Goal: Task Accomplishment & Management: Use online tool/utility

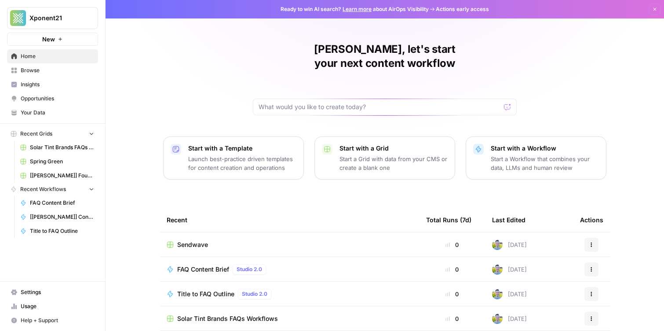
click at [58, 71] on span "Browse" at bounding box center [57, 70] width 73 height 8
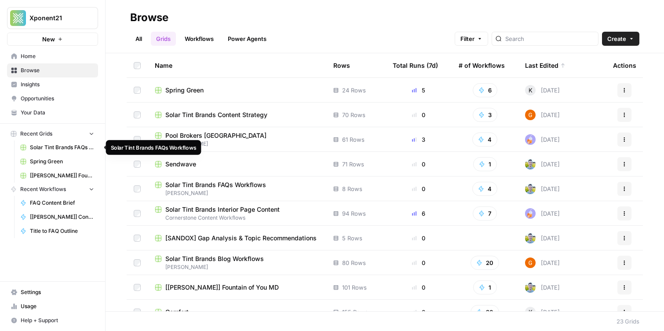
click at [61, 146] on span "Solar Tint Brands FAQs Workflows" at bounding box center [62, 147] width 64 height 8
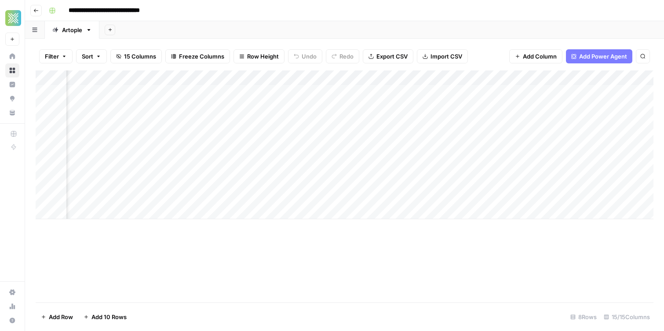
scroll to position [0, 199]
click at [232, 78] on div "Add Column" at bounding box center [345, 144] width 618 height 149
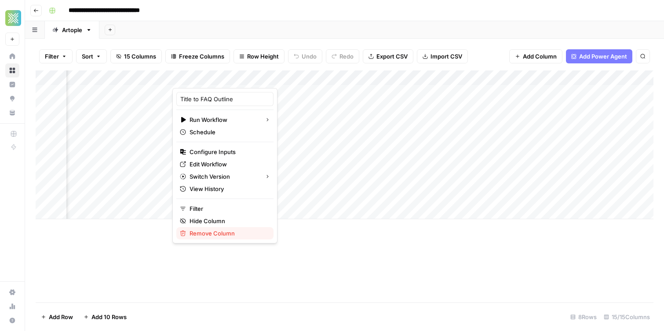
click at [221, 237] on span "Remove Column" at bounding box center [228, 233] width 77 height 9
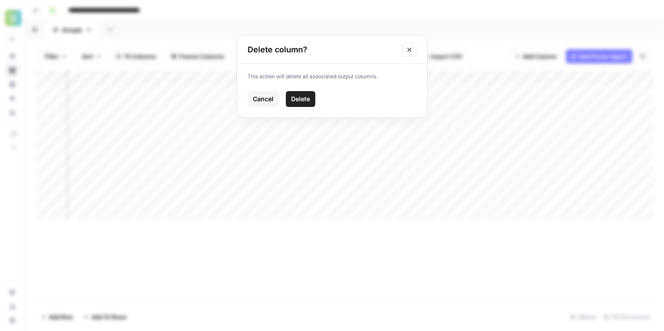
click at [301, 100] on span "Delete" at bounding box center [300, 99] width 19 height 9
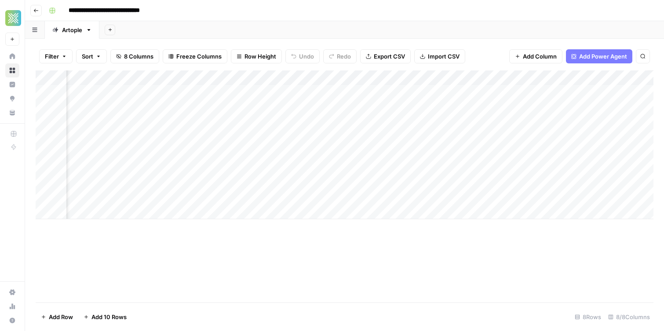
click at [234, 78] on div "Add Column" at bounding box center [345, 144] width 618 height 149
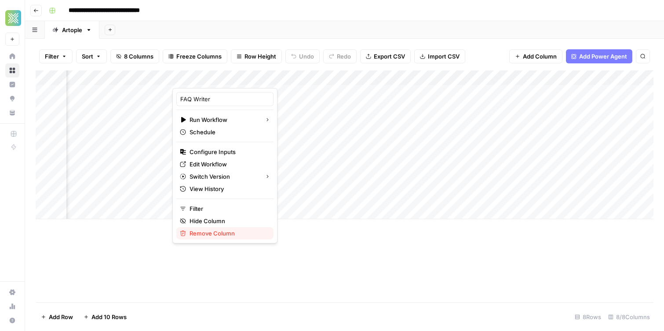
click at [225, 235] on span "Remove Column" at bounding box center [228, 233] width 77 height 9
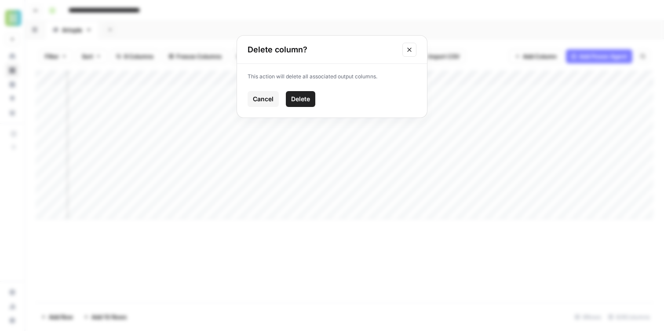
click at [298, 95] on span "Delete" at bounding box center [300, 99] width 19 height 9
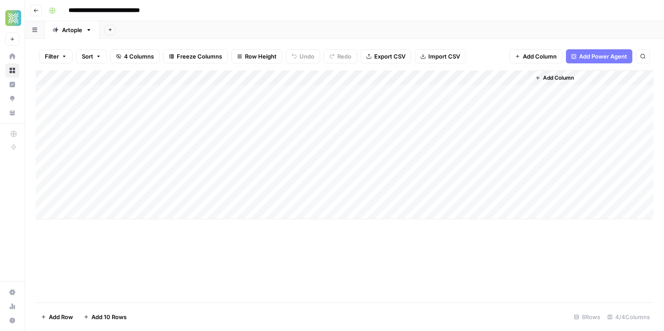
click at [555, 77] on span "Add Column" at bounding box center [558, 78] width 31 height 8
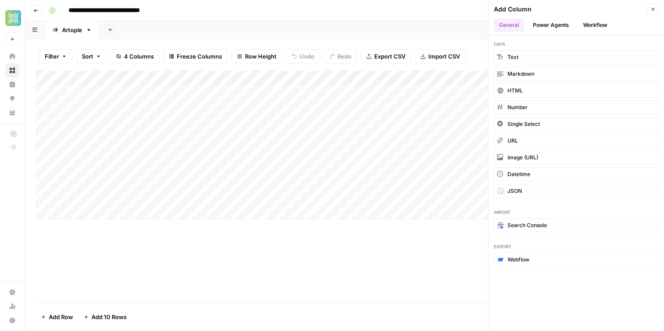
click at [591, 27] on button "Workflow" at bounding box center [595, 24] width 35 height 13
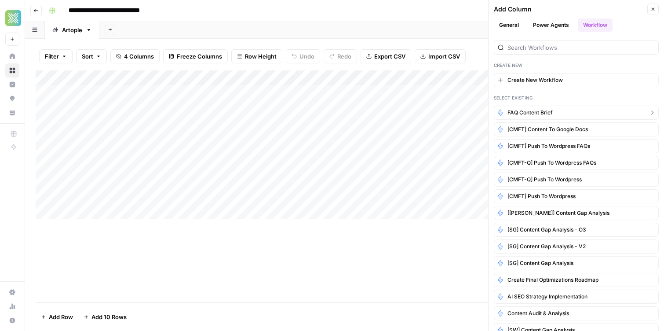
click at [558, 110] on button "FAQ Content Brief" at bounding box center [576, 113] width 165 height 14
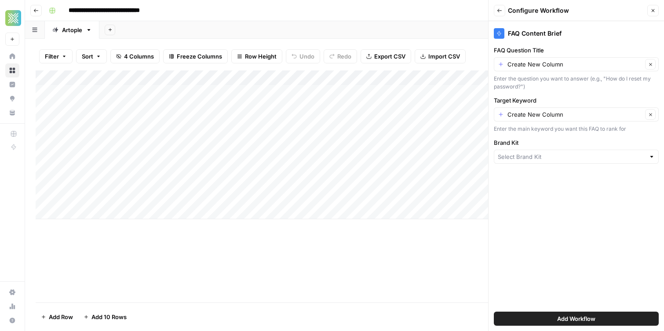
type input "Artople"
click at [551, 60] on input "FAQ Question Title" at bounding box center [575, 64] width 135 height 9
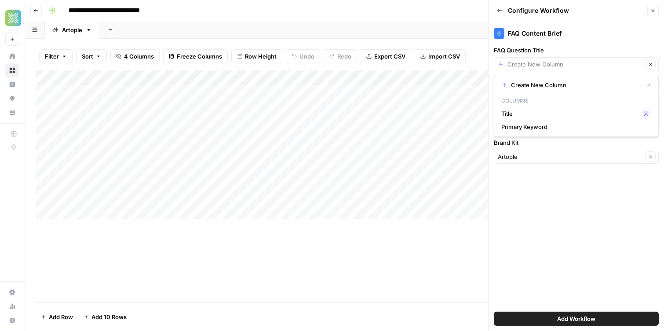
type input "Create New Column"
click at [531, 50] on label "FAQ Question Title" at bounding box center [576, 50] width 165 height 9
click at [531, 60] on input "Create New Column" at bounding box center [575, 64] width 135 height 9
click at [545, 110] on span "Title" at bounding box center [570, 113] width 136 height 9
type input "Title"
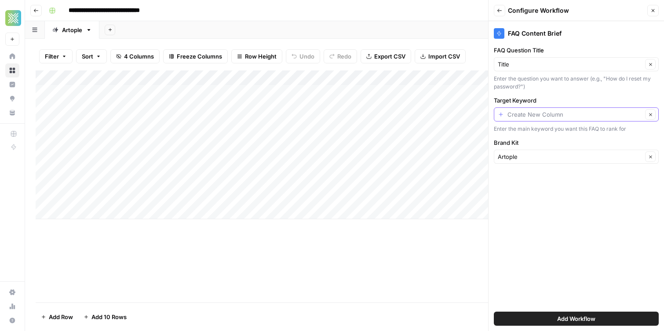
click at [548, 115] on input "Target Keyword" at bounding box center [575, 114] width 135 height 9
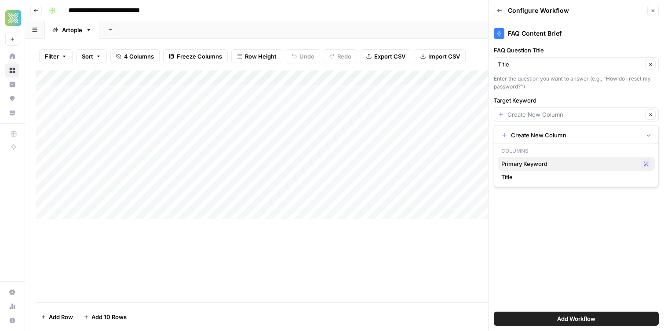
click at [545, 163] on span "Primary Keyword" at bounding box center [570, 163] width 136 height 9
type input "Primary Keyword"
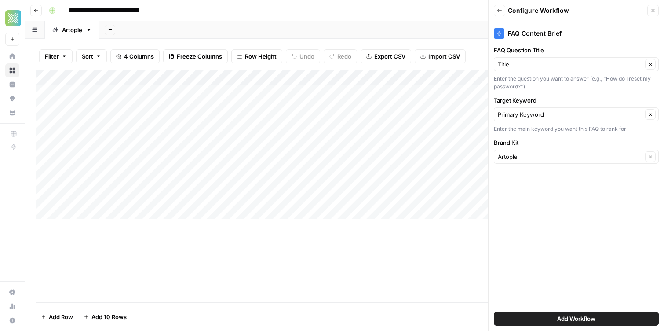
click at [566, 319] on span "Add Workflow" at bounding box center [577, 318] width 38 height 9
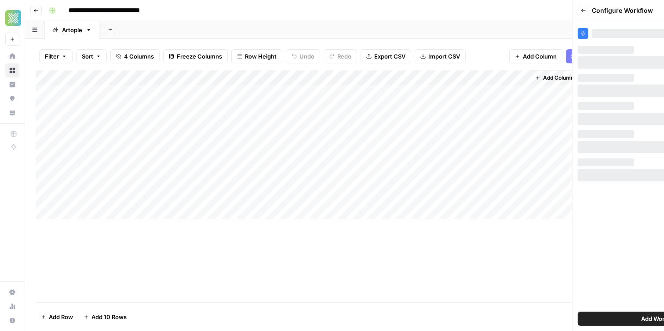
scroll to position [0, 16]
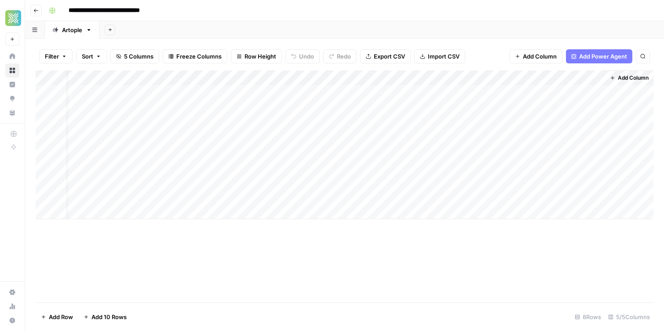
drag, startPoint x: 571, startPoint y: 77, endPoint x: 406, endPoint y: 80, distance: 165.5
click at [406, 80] on div "Add Column" at bounding box center [345, 144] width 618 height 149
click at [417, 90] on div "Add Column" at bounding box center [345, 144] width 618 height 149
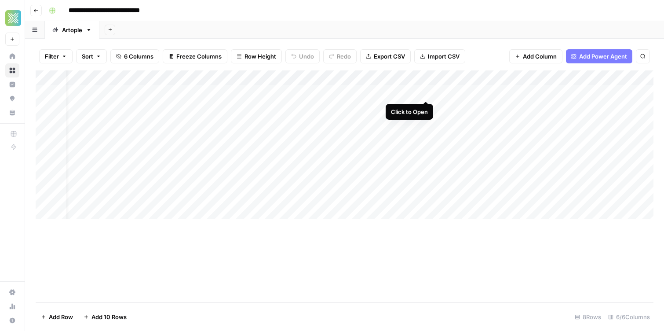
click at [429, 92] on div "Add Column" at bounding box center [345, 144] width 618 height 149
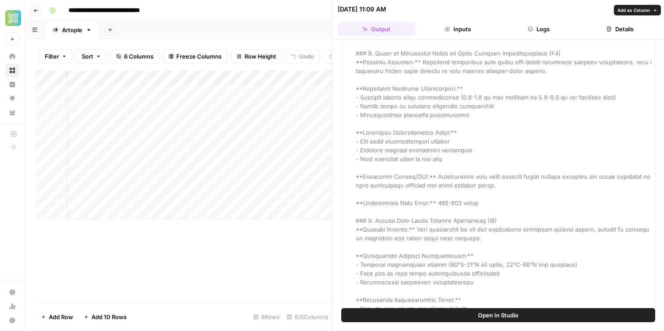
scroll to position [118, 0]
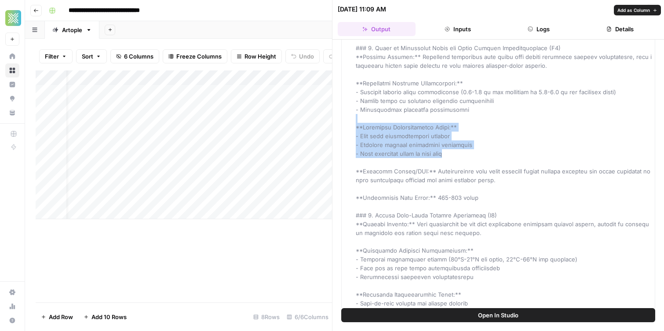
drag, startPoint x: 460, startPoint y: 151, endPoint x: 389, endPoint y: 110, distance: 82.8
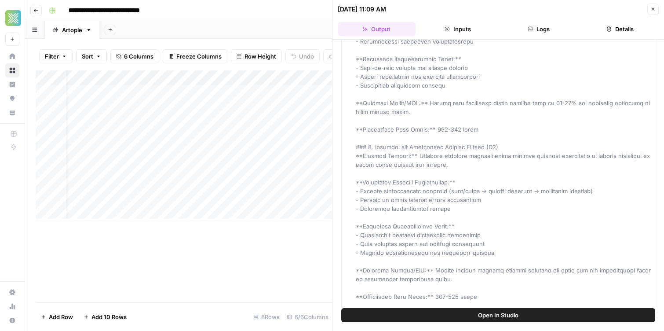
scroll to position [360, 0]
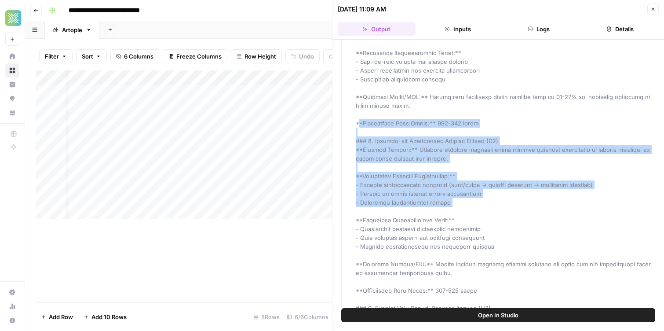
drag, startPoint x: 360, startPoint y: 127, endPoint x: 435, endPoint y: 208, distance: 110.2
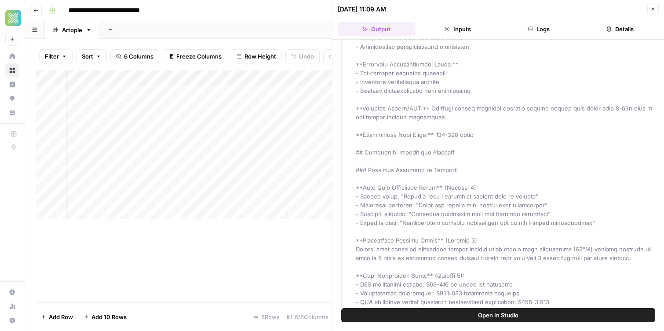
scroll to position [1026, 0]
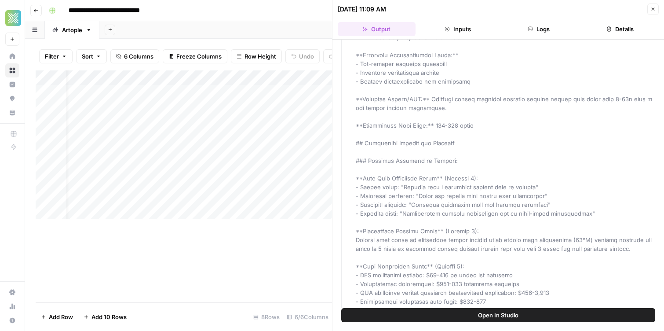
click at [652, 10] on icon "button" at bounding box center [653, 9] width 5 height 5
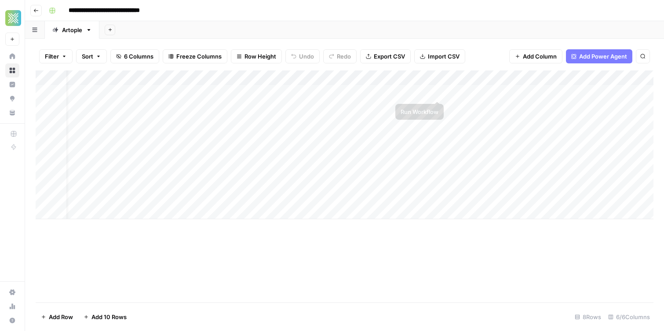
click at [436, 93] on div "Add Column" at bounding box center [345, 144] width 618 height 149
click at [436, 90] on div "Add Column" at bounding box center [345, 144] width 618 height 149
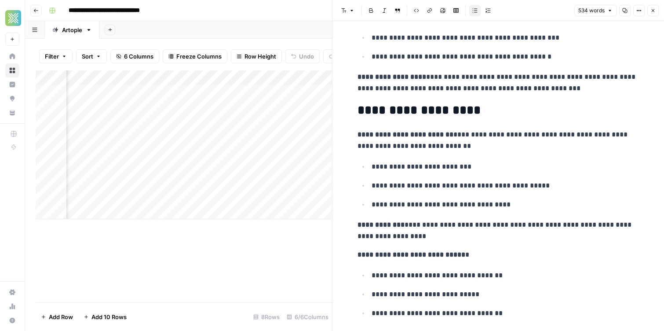
scroll to position [985, 0]
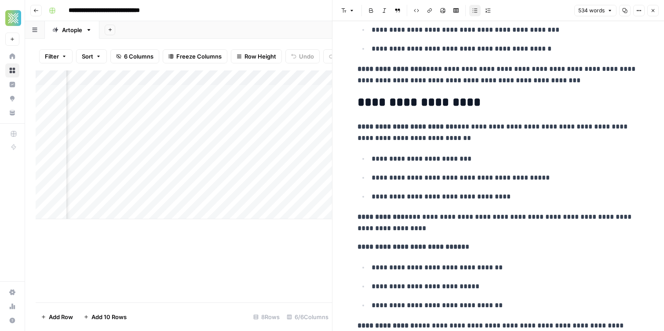
click at [650, 11] on button "Close" at bounding box center [653, 10] width 11 height 11
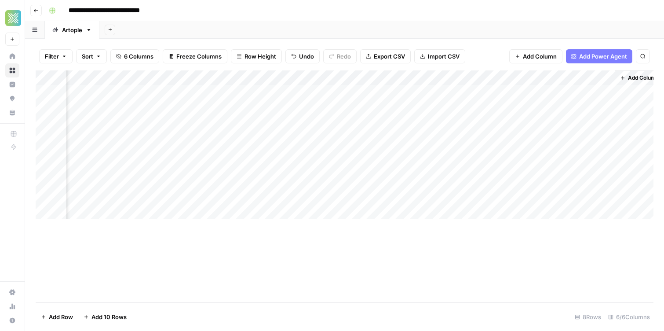
scroll to position [0, 95]
click at [542, 55] on span "Add Column" at bounding box center [540, 56] width 34 height 9
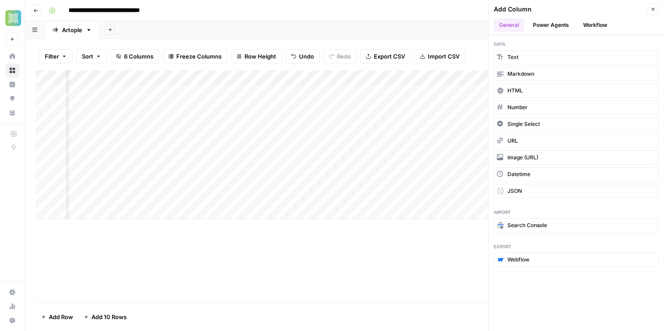
click at [590, 29] on button "Workflow" at bounding box center [595, 24] width 35 height 13
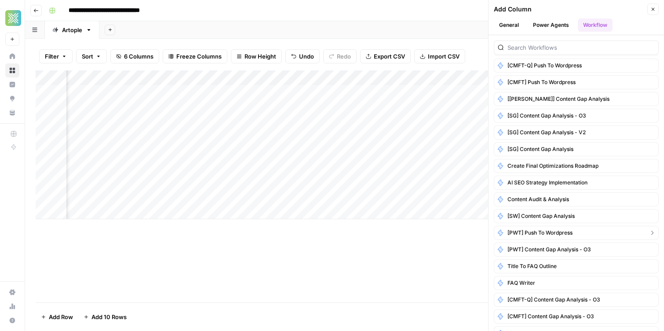
scroll to position [125, 0]
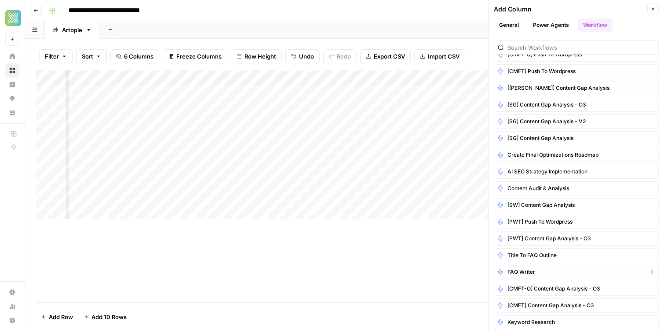
click at [554, 271] on button "FAQ Writer" at bounding box center [576, 272] width 165 height 14
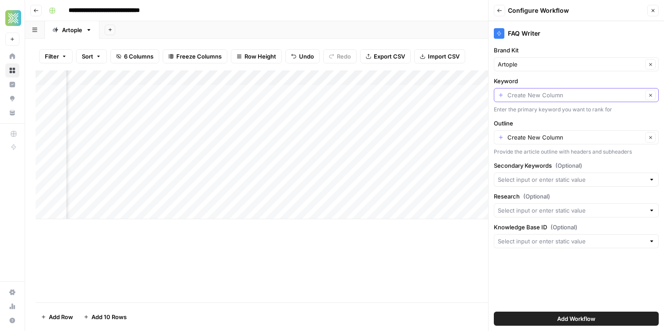
click at [559, 96] on input "Keyword" at bounding box center [575, 95] width 135 height 9
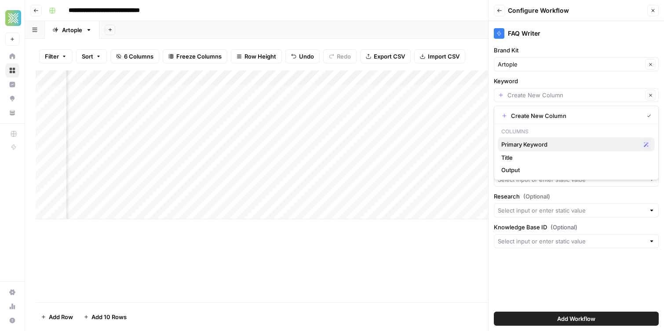
click at [542, 144] on span "Primary Keyword" at bounding box center [570, 144] width 136 height 9
type input "Primary Keyword"
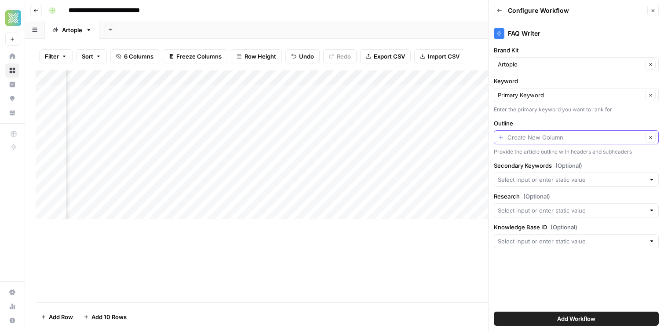
click at [544, 137] on input "Outline" at bounding box center [575, 137] width 135 height 9
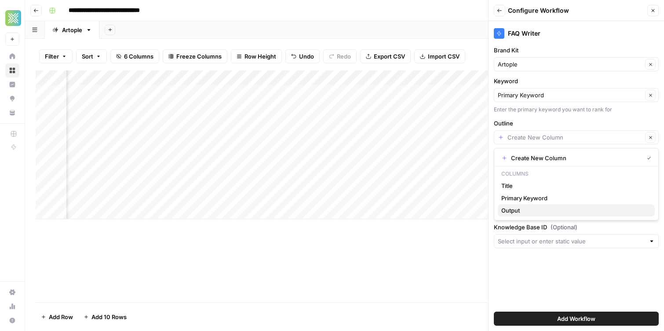
click at [538, 211] on span "Output" at bounding box center [575, 210] width 147 height 9
type input "Output"
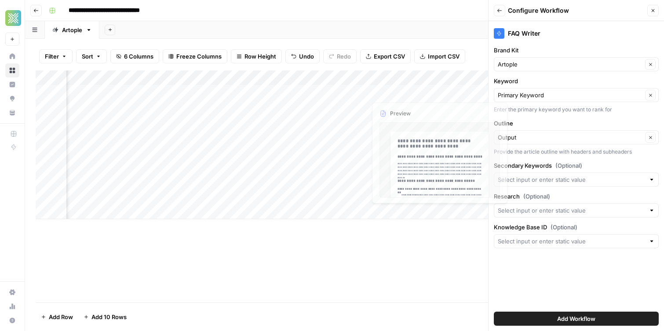
click at [405, 82] on div "Add Column" at bounding box center [345, 144] width 618 height 149
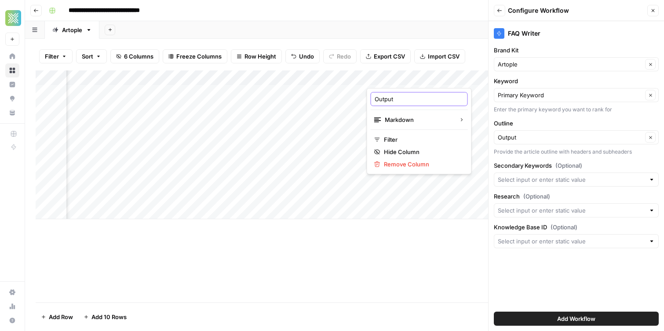
click at [405, 101] on input "Output" at bounding box center [419, 99] width 89 height 9
type input "FAQ Brief"
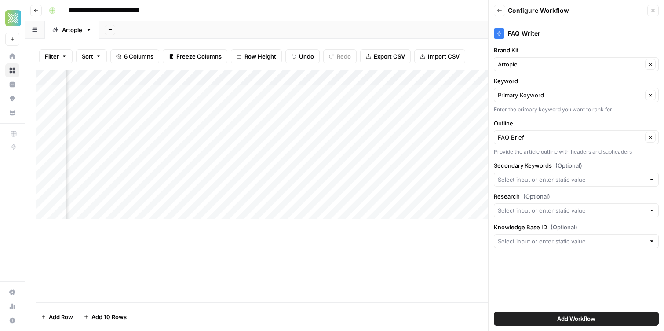
scroll to position [0, 195]
click at [547, 240] on input "Knowledge Base ID (Optional)" at bounding box center [571, 241] width 147 height 9
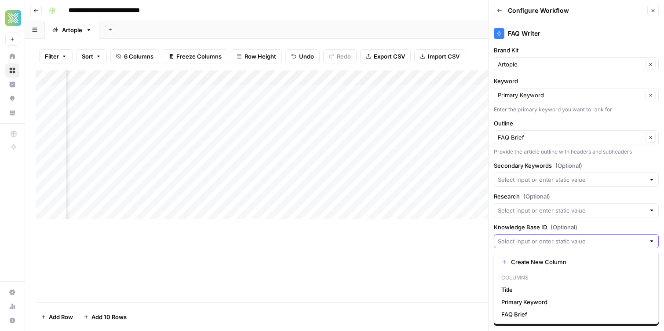
click at [547, 240] on input "Knowledge Base ID (Optional)" at bounding box center [571, 241] width 147 height 9
click at [543, 226] on label "Knowledge Base ID (Optional)" at bounding box center [576, 227] width 165 height 9
click at [543, 237] on input "Knowledge Base ID (Optional)" at bounding box center [571, 241] width 147 height 9
click at [506, 239] on input "Knowledge Base ID (Optional)" at bounding box center [571, 241] width 147 height 9
paste input "9543"
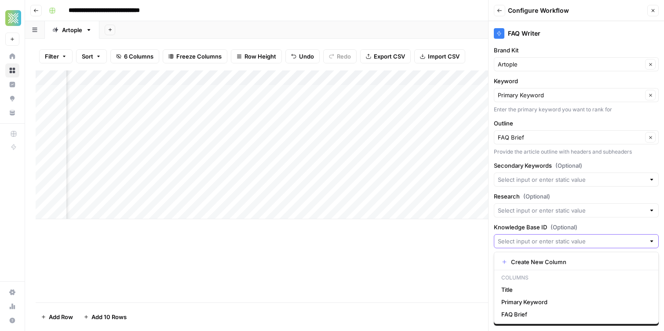
type input "9543"
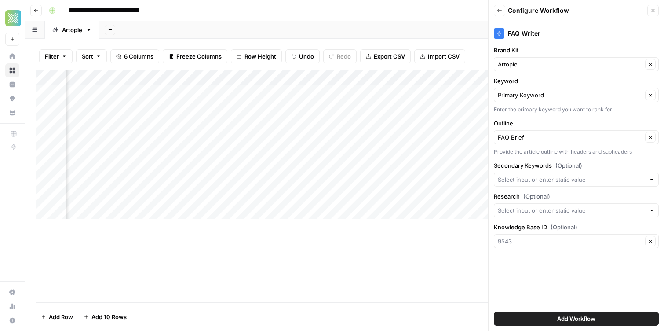
type input "9543"
click at [543, 317] on button "Add Workflow" at bounding box center [576, 319] width 165 height 14
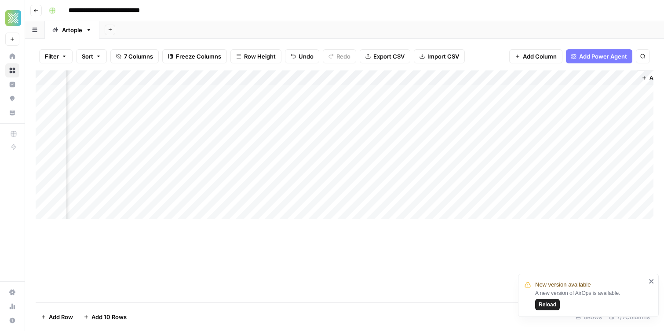
scroll to position [0, 175]
drag, startPoint x: 543, startPoint y: 81, endPoint x: 414, endPoint y: 82, distance: 129.4
click at [414, 82] on div "Add Column" at bounding box center [345, 144] width 618 height 149
click at [427, 78] on div "Add Column" at bounding box center [345, 144] width 618 height 149
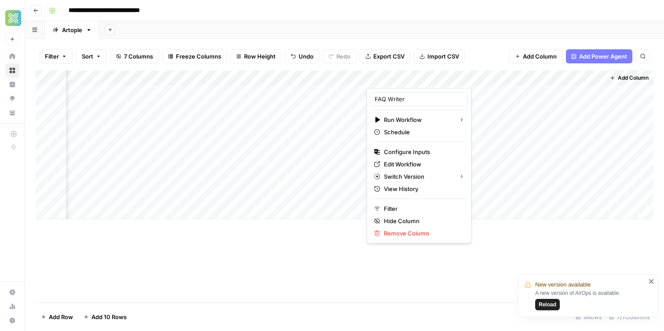
click at [430, 27] on div "Add Sheet" at bounding box center [381, 30] width 565 height 18
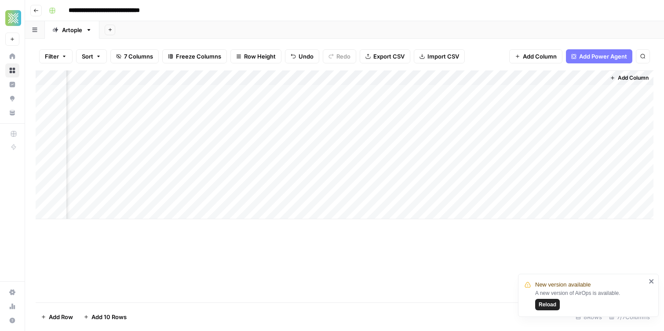
click at [407, 91] on div "Add Column" at bounding box center [345, 144] width 618 height 149
click at [280, 92] on div "Add Column" at bounding box center [345, 144] width 618 height 149
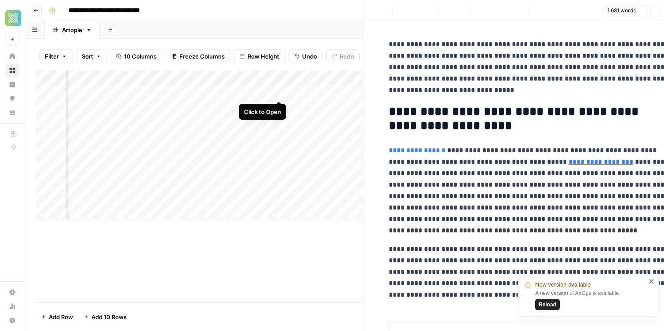
scroll to position [0, 407]
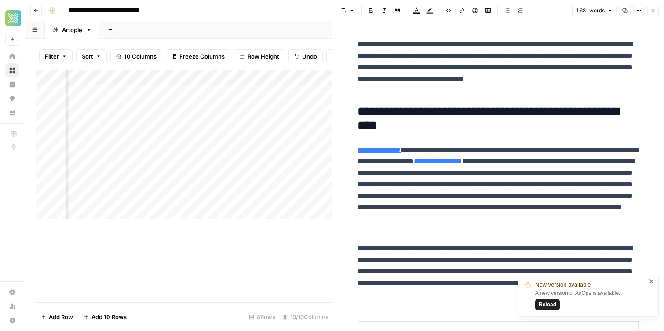
click at [393, 149] on link "**********" at bounding box center [379, 150] width 43 height 7
click at [442, 177] on p "**********" at bounding box center [499, 190] width 282 height 92
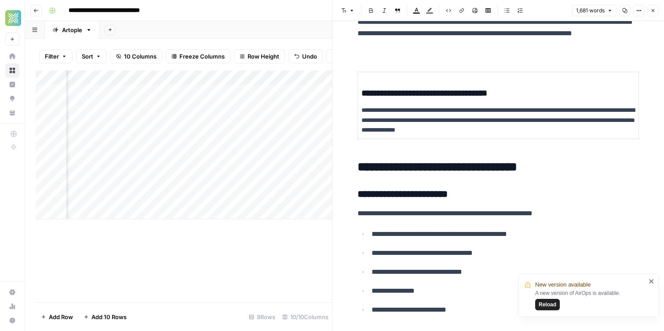
scroll to position [250, 0]
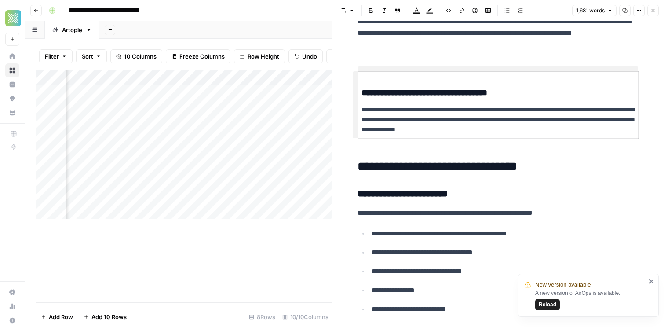
click at [408, 122] on p "**********" at bounding box center [499, 120] width 274 height 30
click at [391, 48] on p "**********" at bounding box center [499, 21] width 282 height 57
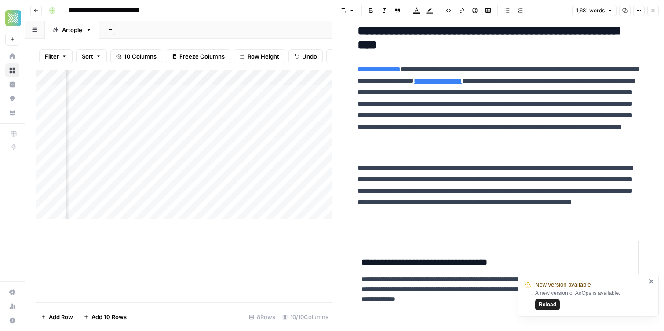
scroll to position [0, 0]
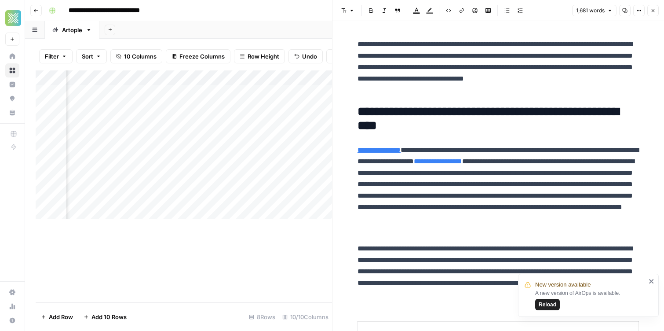
click at [395, 131] on h2 "**********" at bounding box center [499, 119] width 282 height 28
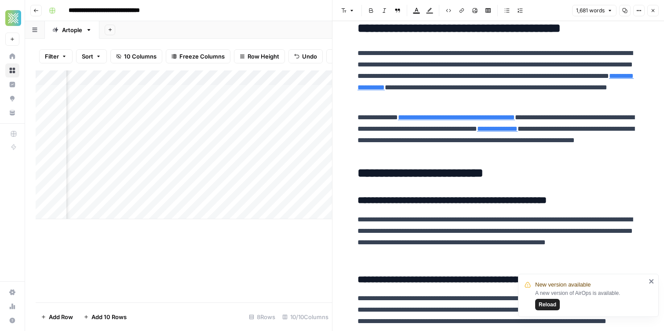
scroll to position [1178, 0]
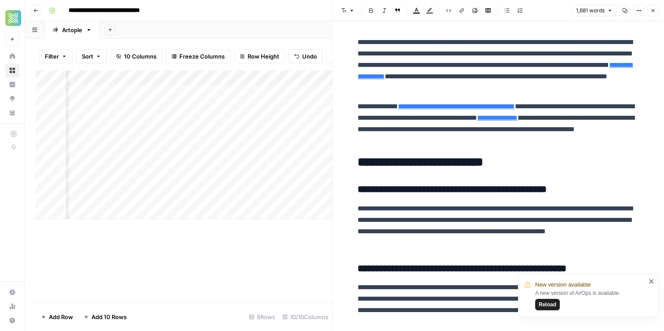
click at [656, 15] on button "Close" at bounding box center [653, 10] width 11 height 11
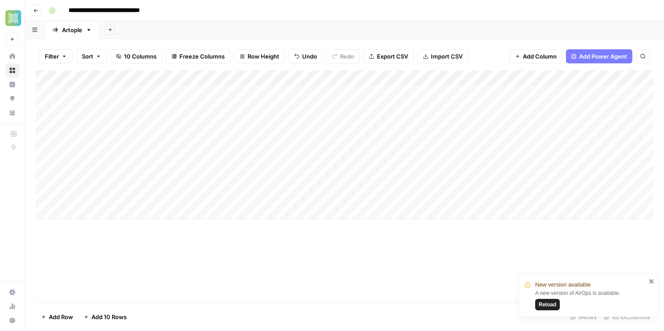
click at [168, 109] on div "Add Column" at bounding box center [345, 144] width 618 height 149
click at [173, 124] on div "Add Column" at bounding box center [345, 144] width 618 height 149
click at [166, 108] on div "Add Column" at bounding box center [345, 144] width 618 height 149
click at [287, 107] on div "Add Column" at bounding box center [345, 144] width 618 height 149
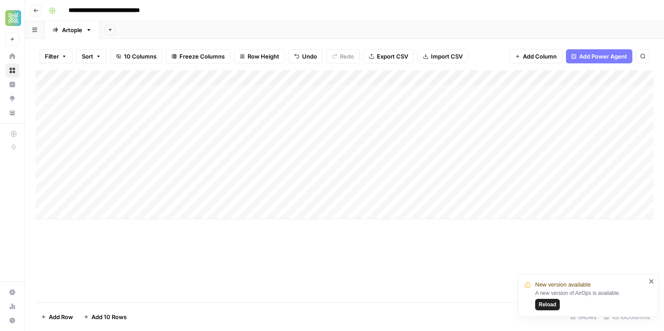
click at [287, 107] on div "Add Column" at bounding box center [345, 144] width 618 height 149
click at [287, 107] on textarea "**********" at bounding box center [332, 108] width 141 height 12
type textarea "**********"
click at [283, 116] on div "Add Column" at bounding box center [345, 144] width 618 height 149
click at [171, 118] on div "Add Column" at bounding box center [345, 144] width 618 height 149
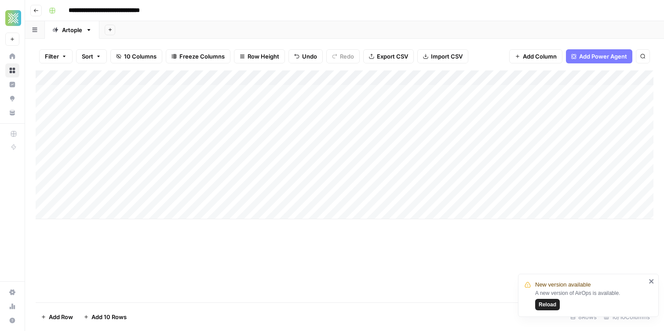
click at [201, 121] on div "Add Column" at bounding box center [345, 144] width 618 height 149
click at [201, 121] on textarea "**********" at bounding box center [165, 123] width 198 height 12
click at [204, 107] on div "Add Column" at bounding box center [345, 144] width 618 height 149
click at [45, 104] on div "Add Column" at bounding box center [345, 144] width 618 height 149
click at [43, 122] on div "Add Column" at bounding box center [345, 144] width 618 height 149
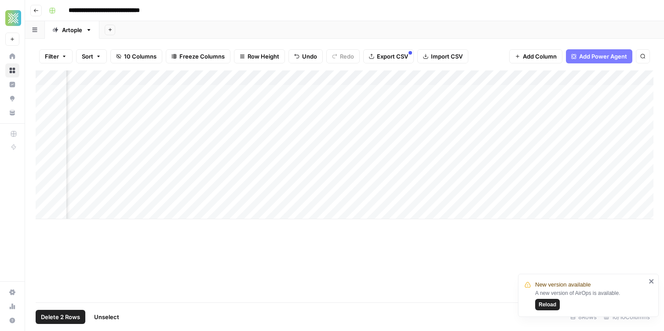
scroll to position [0, 49]
click at [406, 76] on div "Add Column" at bounding box center [345, 144] width 618 height 149
click at [444, 131] on span "Selected Rows (2)" at bounding box center [436, 129] width 55 height 9
click at [412, 77] on div "Add Column" at bounding box center [345, 144] width 618 height 149
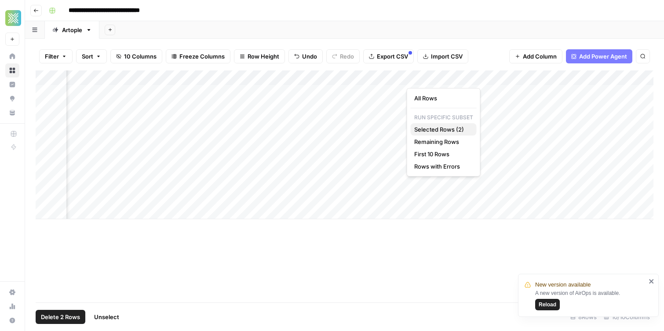
click at [441, 130] on span "Selected Rows (2)" at bounding box center [442, 129] width 55 height 9
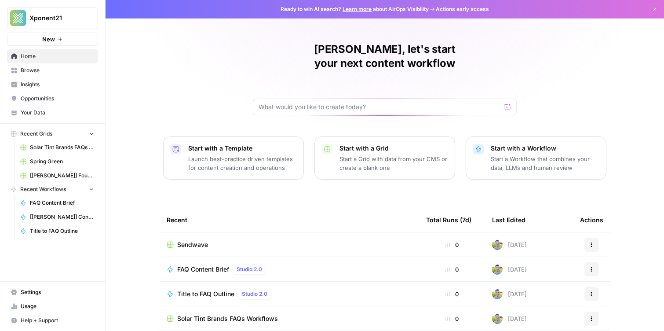
click at [209, 265] on span "FAQ Content Brief" at bounding box center [203, 269] width 52 height 9
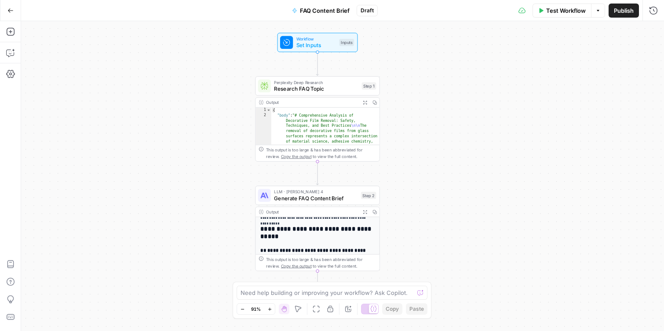
scroll to position [111, 0]
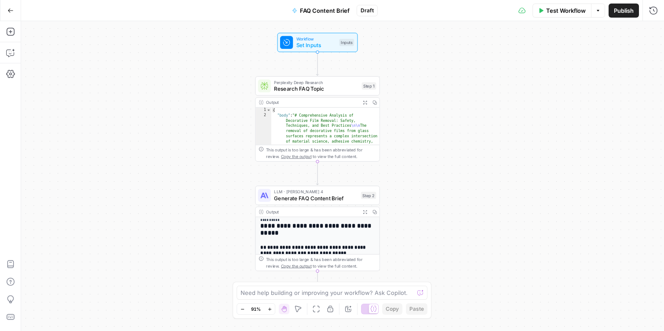
click at [615, 15] on button "Publish" at bounding box center [624, 11] width 30 height 14
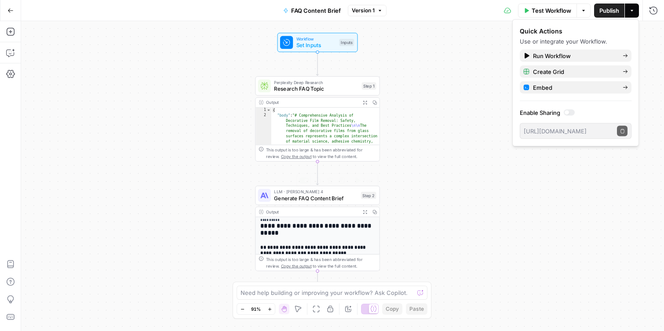
click at [318, 200] on span "Generate FAQ Content Brief" at bounding box center [316, 198] width 84 height 8
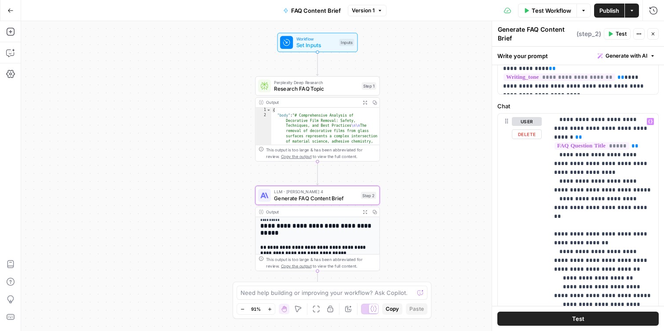
scroll to position [777, 0]
click at [583, 182] on p "**********" at bounding box center [603, 185] width 99 height 1690
click at [628, 197] on p "**********" at bounding box center [603, 185] width 99 height 1690
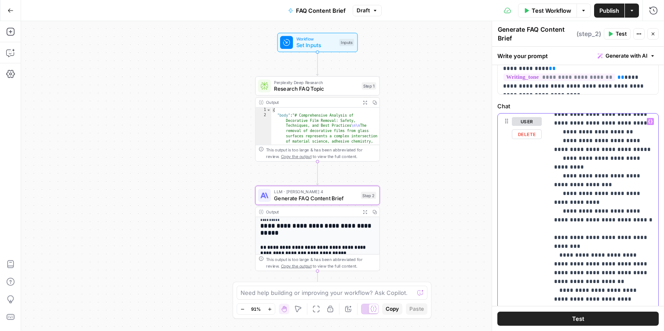
scroll to position [924, 0]
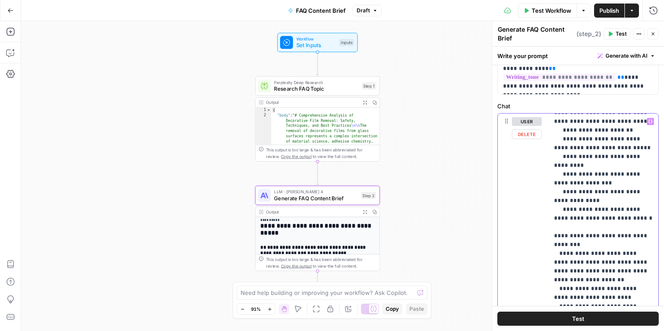
drag, startPoint x: 552, startPoint y: 165, endPoint x: 604, endPoint y: 268, distance: 114.5
click at [604, 268] on div "**********" at bounding box center [604, 293] width 110 height 359
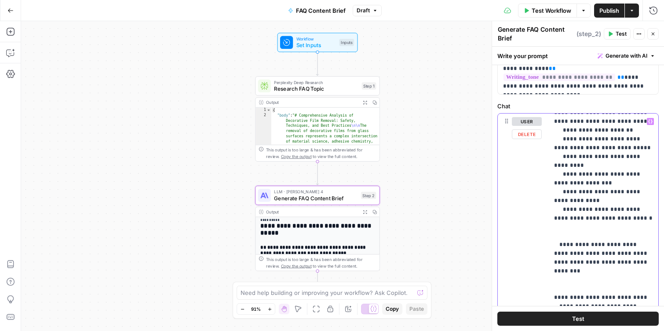
drag, startPoint x: 644, startPoint y: 192, endPoint x: 547, endPoint y: 176, distance: 98.5
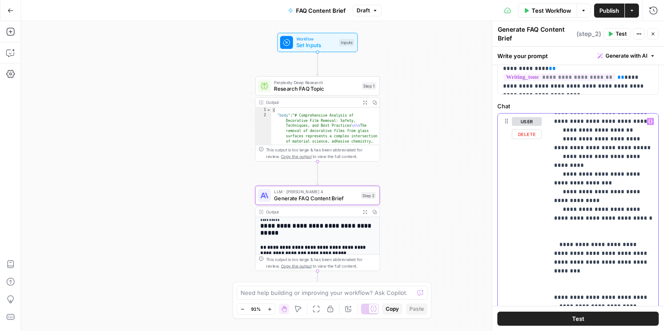
click at [547, 176] on div "**********" at bounding box center [578, 303] width 161 height 379
click at [551, 173] on div "**********" at bounding box center [604, 293] width 110 height 359
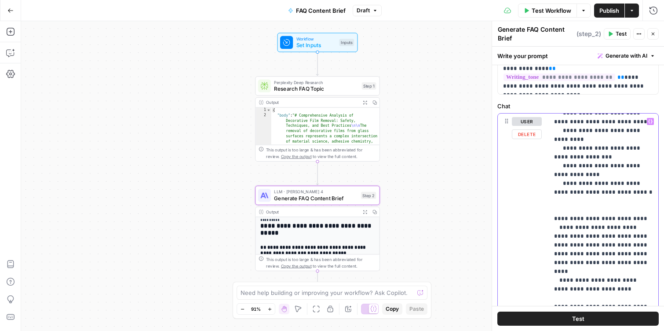
scroll to position [950, 3]
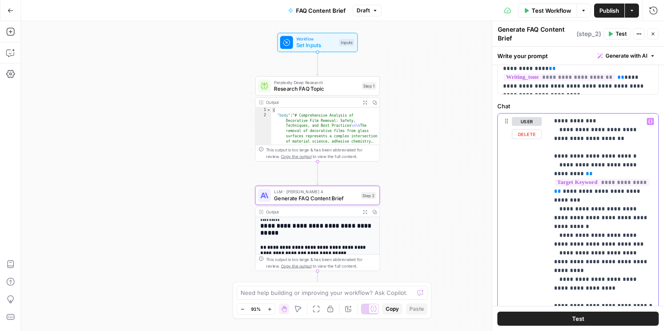
scroll to position [1206, 0]
click at [610, 14] on span "Publish" at bounding box center [610, 10] width 20 height 9
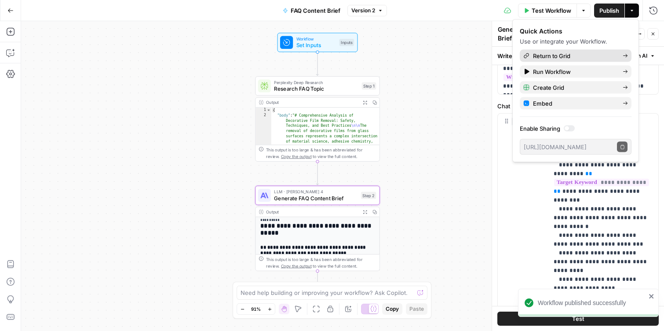
click at [540, 55] on span "Return to Grid" at bounding box center [574, 55] width 83 height 9
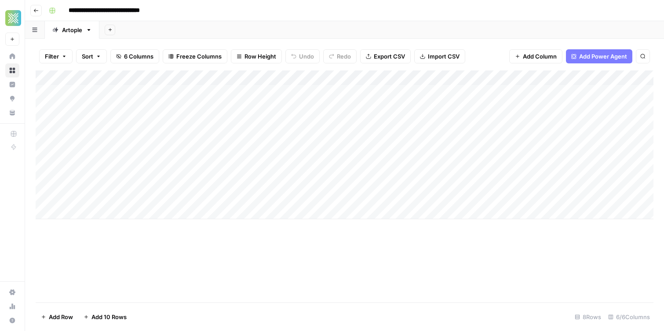
click at [36, 9] on icon "button" at bounding box center [35, 10] width 5 height 5
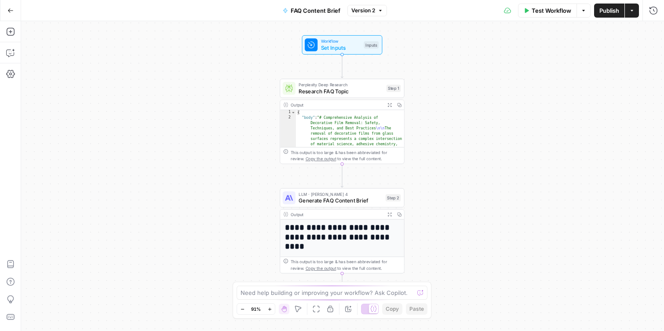
click at [12, 10] on icon "button" at bounding box center [10, 10] width 6 height 6
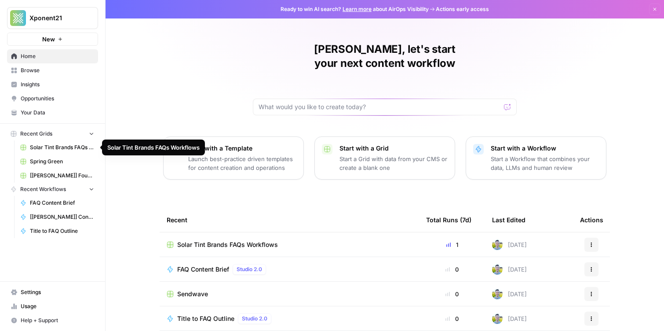
click at [62, 144] on span "Solar Tint Brands FAQs Workflows" at bounding box center [62, 147] width 64 height 8
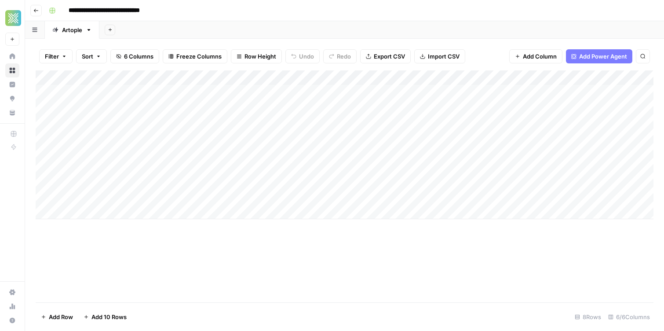
click at [44, 9] on header "**********" at bounding box center [344, 10] width 639 height 21
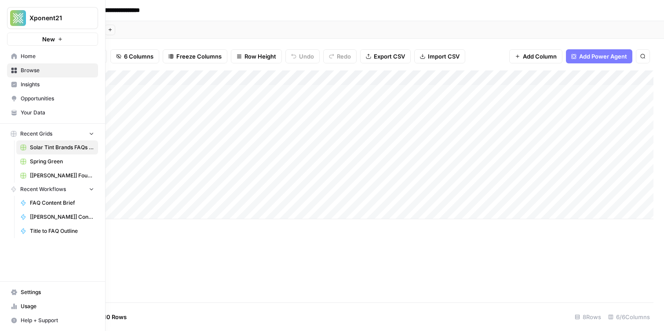
click at [14, 74] on link "Browse" at bounding box center [52, 70] width 91 height 14
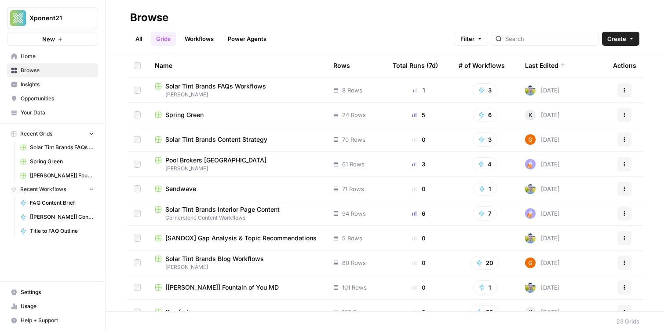
click at [191, 39] on link "Workflows" at bounding box center [200, 39] width 40 height 14
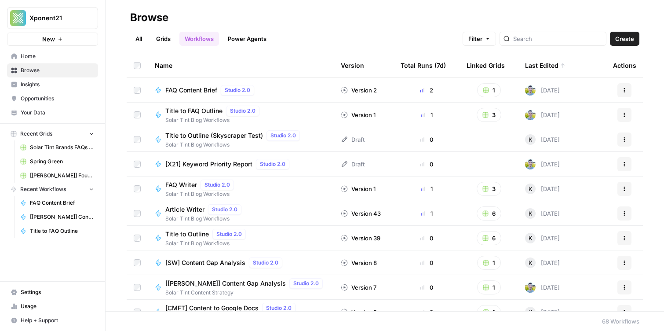
click at [180, 186] on span "FAQ Writer" at bounding box center [181, 184] width 32 height 9
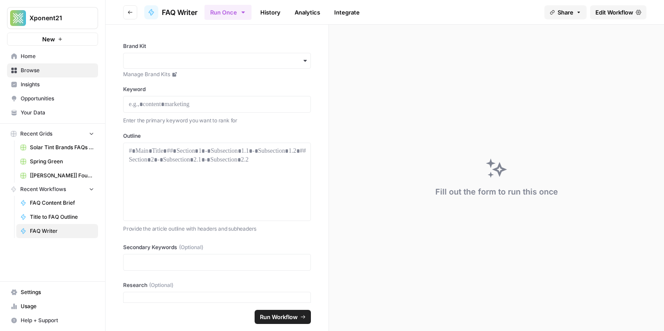
click at [613, 10] on span "Edit Workflow" at bounding box center [615, 12] width 38 height 9
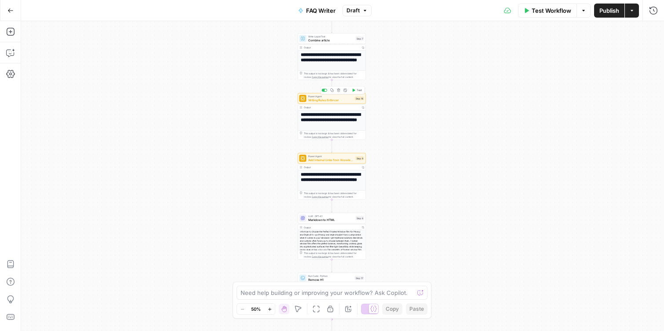
click at [334, 103] on div "Power Agent Writing Rules Enforcer Step 16 Copy step Delete step Add Note Test" at bounding box center [332, 98] width 68 height 11
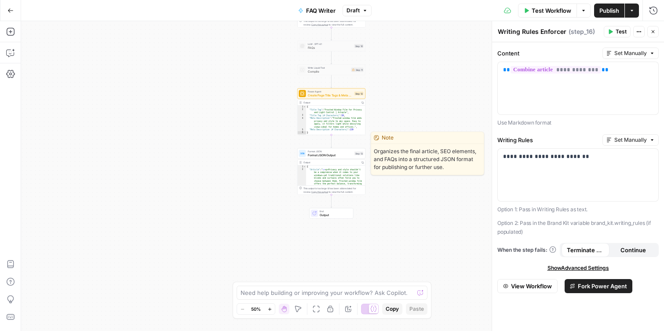
click at [319, 155] on span "Format JSON Output" at bounding box center [330, 155] width 45 height 4
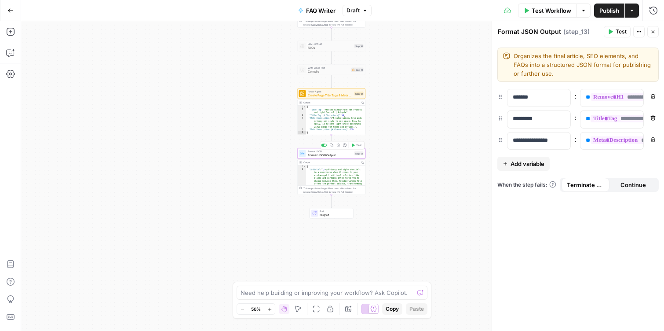
click at [437, 95] on div "**********" at bounding box center [342, 176] width 643 height 310
click at [11, 15] on button "Go Back" at bounding box center [11, 11] width 16 height 16
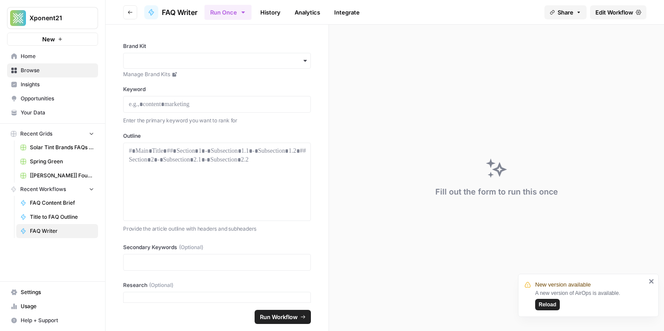
click at [49, 108] on link "Your Data" at bounding box center [52, 113] width 91 height 14
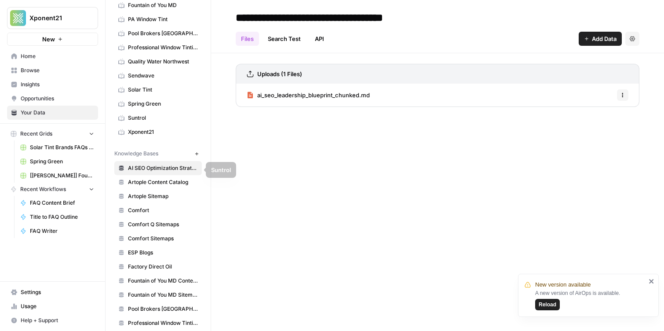
scroll to position [118, 0]
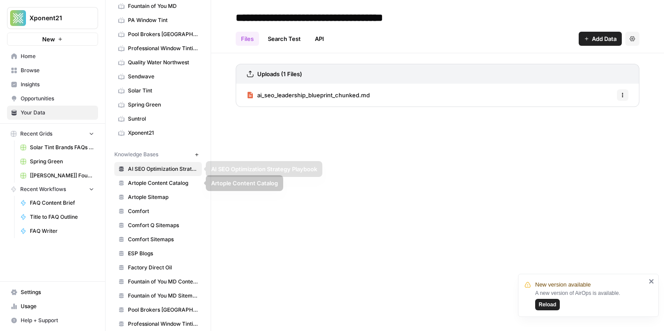
click at [180, 184] on span "Artople Content Catalog" at bounding box center [163, 183] width 70 height 8
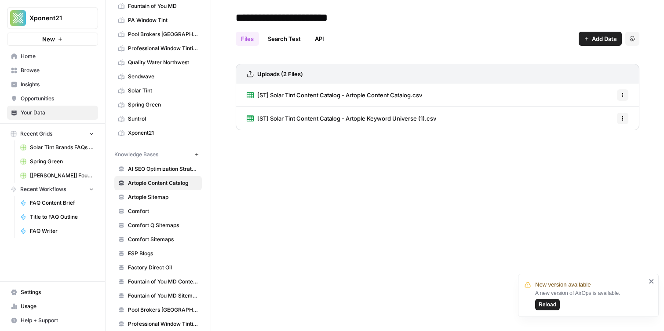
click at [169, 198] on span "Artople Sitemap" at bounding box center [163, 197] width 70 height 8
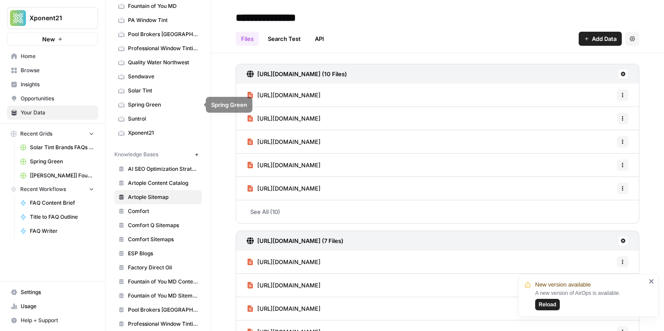
click at [36, 69] on span "Browse" at bounding box center [57, 70] width 73 height 8
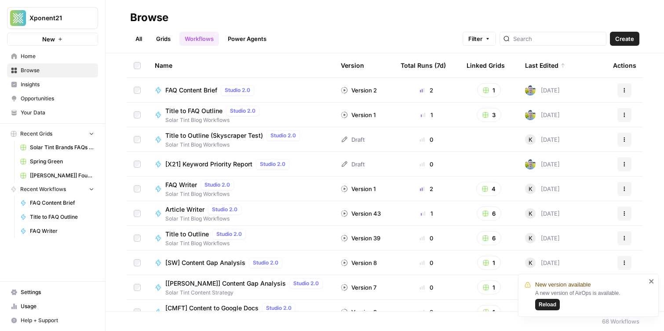
click at [181, 185] on span "FAQ Writer" at bounding box center [181, 184] width 32 height 9
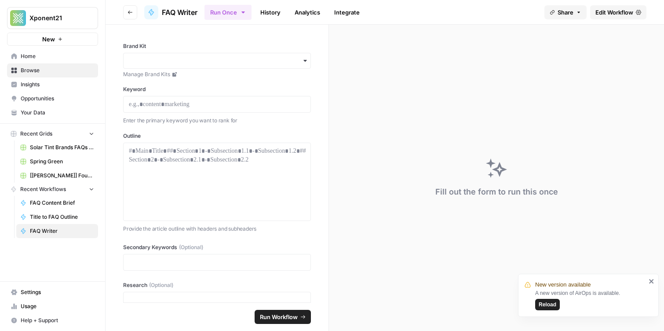
click at [620, 11] on span "Edit Workflow" at bounding box center [615, 12] width 38 height 9
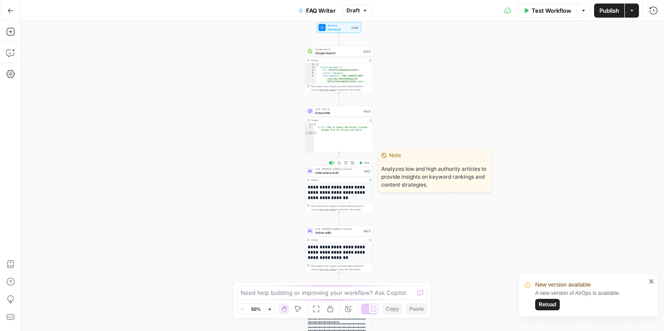
click at [324, 172] on span "Initial article draft" at bounding box center [339, 172] width 46 height 4
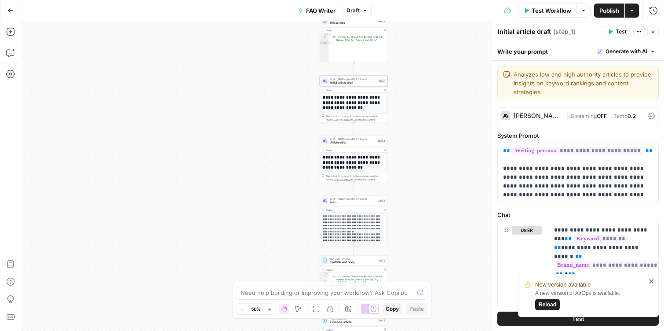
click at [653, 284] on icon "close" at bounding box center [652, 281] width 6 height 7
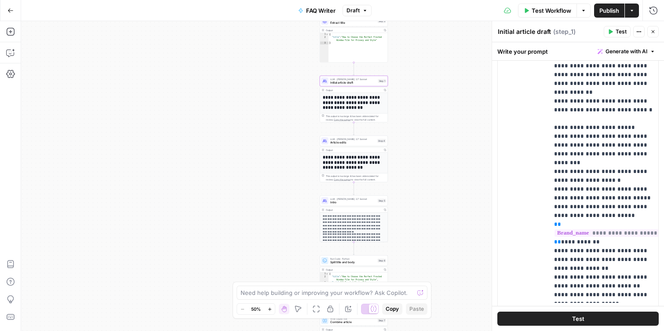
scroll to position [789, 0]
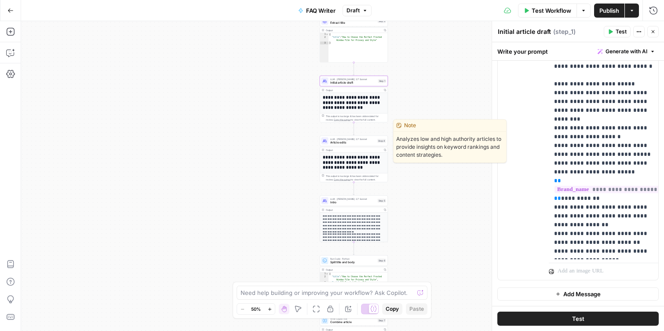
click at [346, 140] on span "Article edits" at bounding box center [353, 142] width 46 height 4
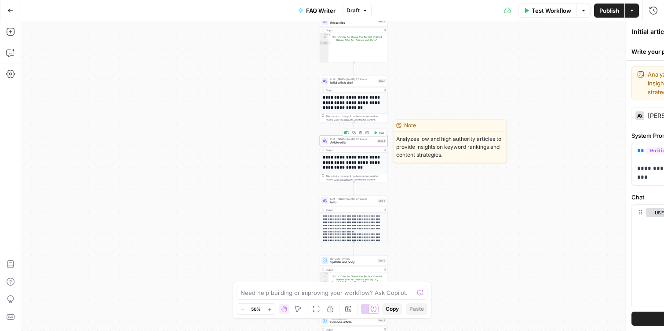
type textarea "Article edits"
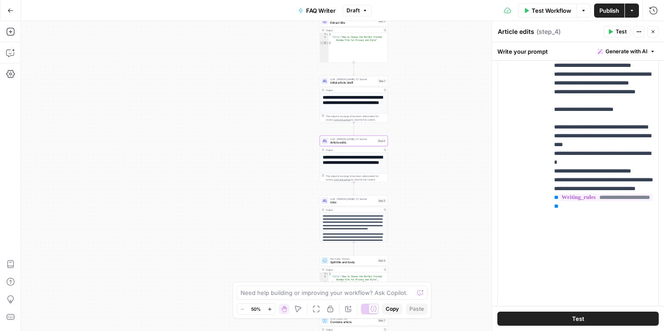
scroll to position [229, 2]
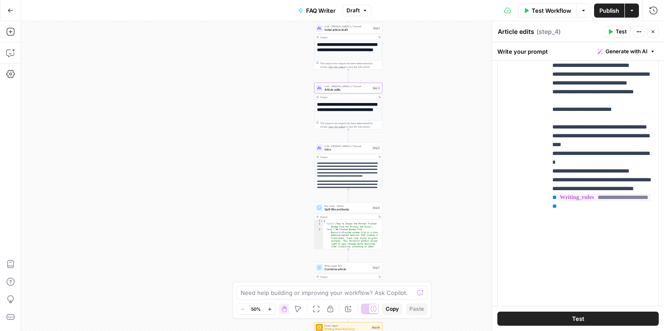
click at [340, 151] on span "Intro" at bounding box center [348, 149] width 46 height 4
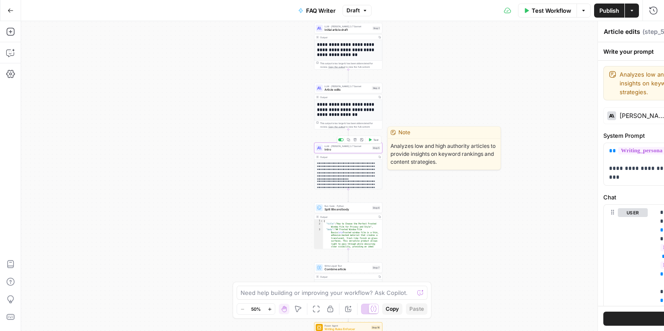
type textarea "Intro"
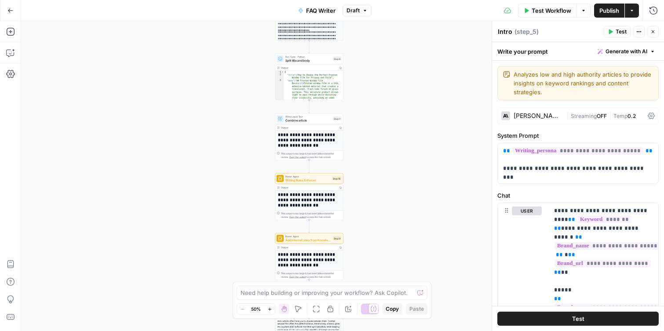
click at [301, 184] on div "**********" at bounding box center [309, 196] width 68 height 47
click at [302, 180] on span "Writing Rules Enforcer" at bounding box center [308, 180] width 45 height 4
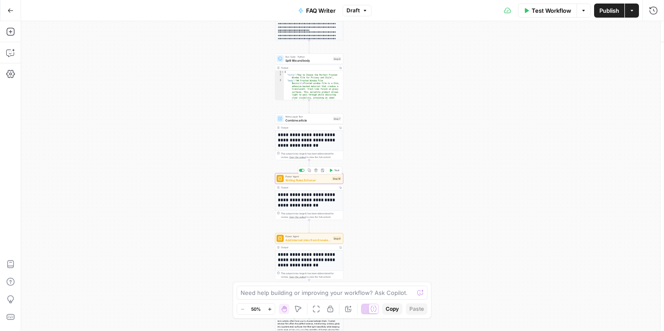
type textarea "Writing Rules Enforcer"
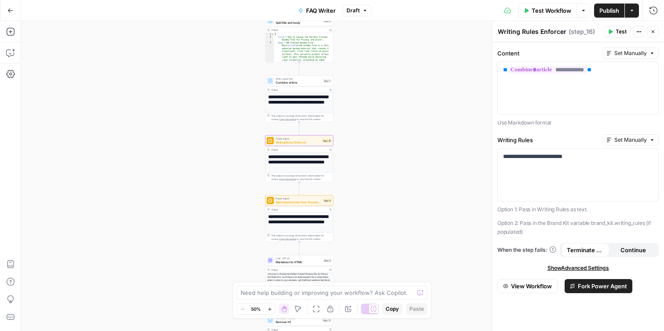
click at [307, 202] on span "Add Internal Links from Knowledge Base - Fork" at bounding box center [299, 202] width 46 height 4
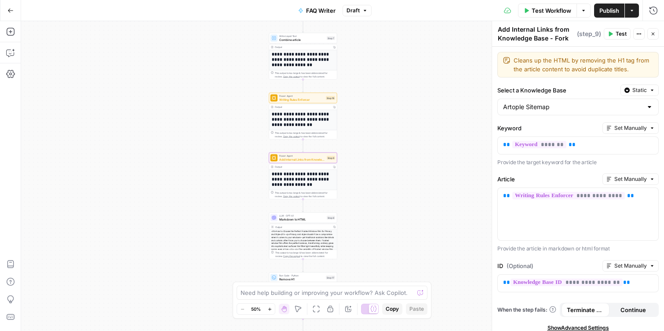
scroll to position [27, 0]
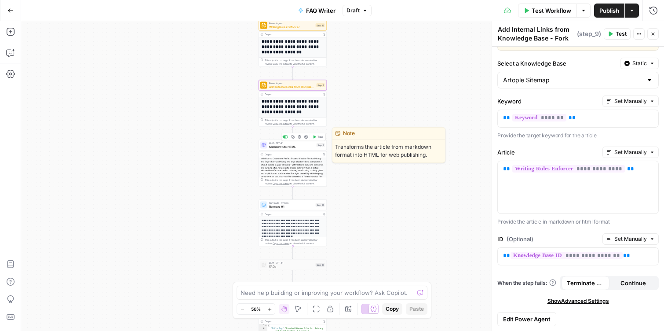
click at [290, 146] on span "Markdown to HTML" at bounding box center [292, 146] width 46 height 4
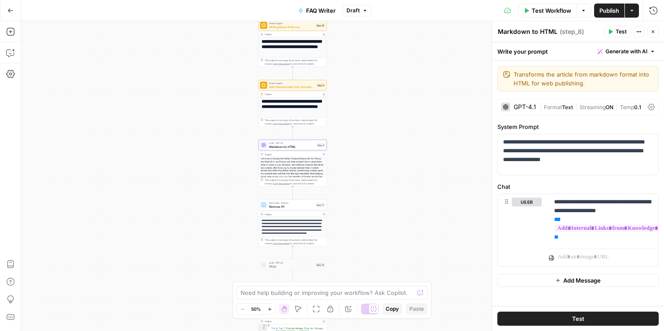
click at [285, 206] on span "Remove H1" at bounding box center [291, 206] width 45 height 4
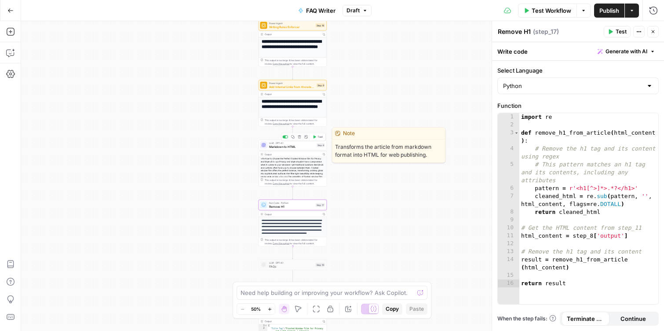
click at [280, 147] on span "Markdown to HTML" at bounding box center [292, 146] width 46 height 4
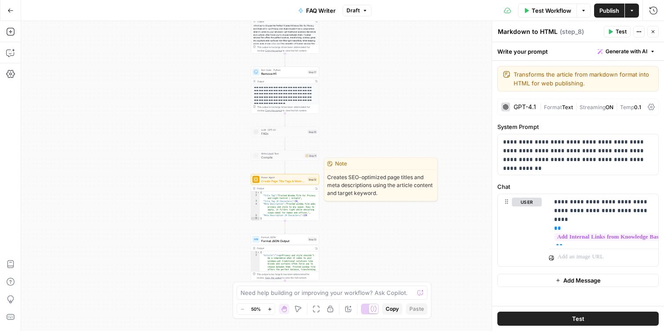
click at [279, 180] on span "Create Page Title Tags & Meta Descriptions" at bounding box center [283, 181] width 45 height 4
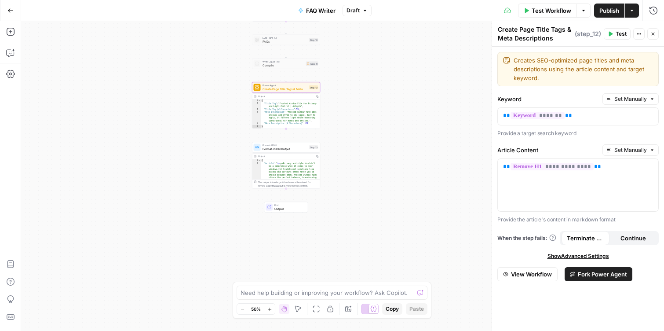
click at [279, 150] on span "Format JSON Output" at bounding box center [285, 149] width 45 height 4
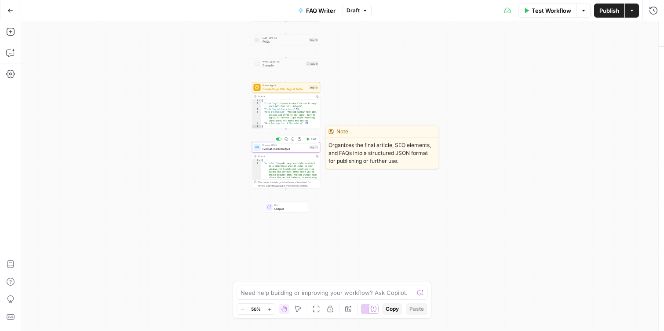
type textarea "Format JSON Output"
